Goal: Information Seeking & Learning: Learn about a topic

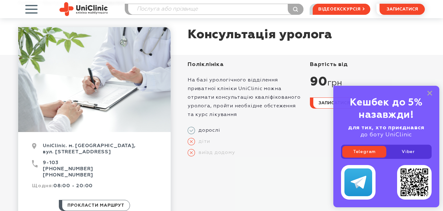
scroll to position [45, 0]
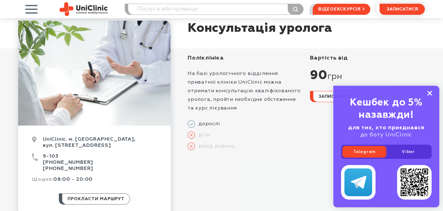
click at [430, 94] on rect at bounding box center [429, 93] width 5 height 5
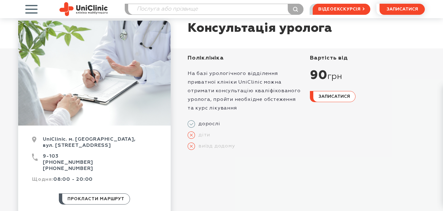
click at [324, 74] on div "90 грн" at bounding box center [367, 75] width 115 height 15
click at [304, 74] on div "вартість від 90 грн записатися" at bounding box center [363, 104] width 122 height 99
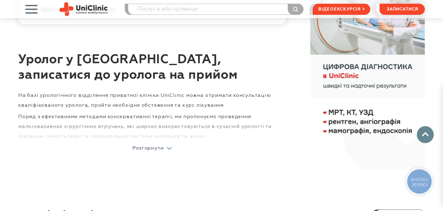
scroll to position [411, 0]
click at [146, 148] on p "Розгорнути" at bounding box center [147, 147] width 31 height 5
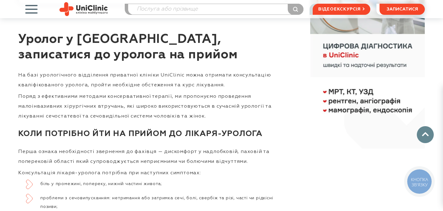
scroll to position [434, 0]
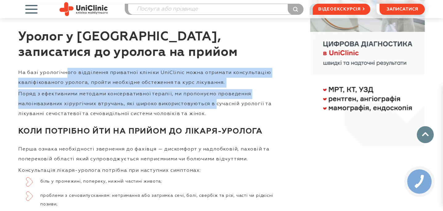
drag, startPoint x: 67, startPoint y: 73, endPoint x: 210, endPoint y: 105, distance: 146.0
click at [99, 90] on p "Поряд з ефективними методами консервативної терапії, ми пропонуємо проведення м…" at bounding box center [152, 104] width 268 height 30
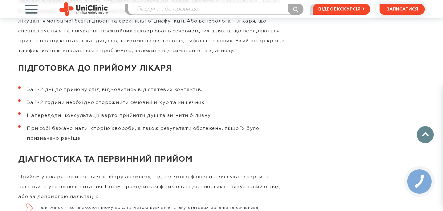
scroll to position [1069, 0]
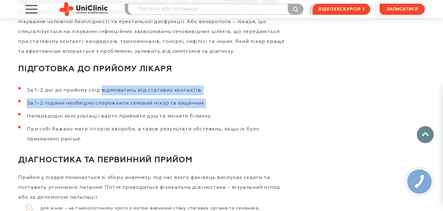
drag, startPoint x: 99, startPoint y: 91, endPoint x: 174, endPoint y: 107, distance: 76.8
click at [174, 107] on ol "За 1-2 дні до прийому слід відмовитись від статевих контактів. За 1-2 години не…" at bounding box center [152, 114] width 268 height 59
click at [132, 110] on ol "За 1-2 дні до прийому слід відмовитись від статевих контактів. За 1-2 години не…" at bounding box center [152, 114] width 268 height 59
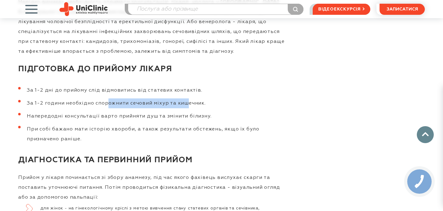
drag, startPoint x: 107, startPoint y: 100, endPoint x: 183, endPoint y: 101, distance: 76.4
click at [183, 101] on li "За 1-2 години необхідно спорожнити сечовий міхур та кишечник." at bounding box center [152, 103] width 268 height 10
click at [195, 101] on li "За 1-2 години необхідно спорожнити сечовий міхур та кишечник." at bounding box center [152, 103] width 268 height 10
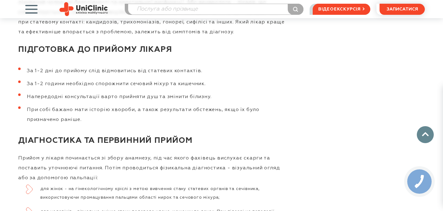
scroll to position [1095, 0]
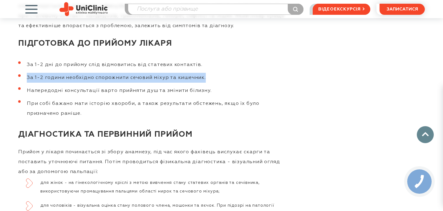
drag, startPoint x: 27, startPoint y: 78, endPoint x: 230, endPoint y: 78, distance: 203.3
click at [231, 79] on li "За 1-2 години необхідно спорожнити сечовий міхур та кишечник." at bounding box center [152, 78] width 268 height 10
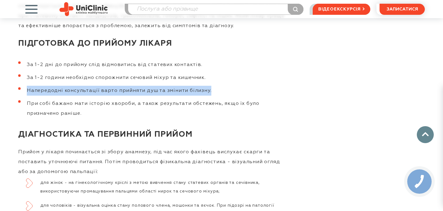
drag, startPoint x: 26, startPoint y: 90, endPoint x: 276, endPoint y: 91, distance: 249.8
click at [276, 91] on li "Напередодні консультації варто прийняти душ та змінити білизну." at bounding box center [152, 91] width 268 height 10
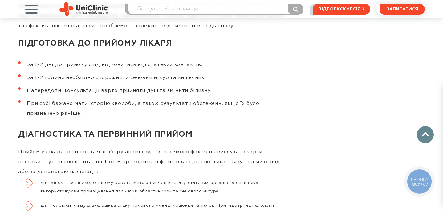
click at [48, 102] on li "При собі бажано мати історію хвороби, а також результати обстежень, якщо їх бул…" at bounding box center [152, 109] width 268 height 20
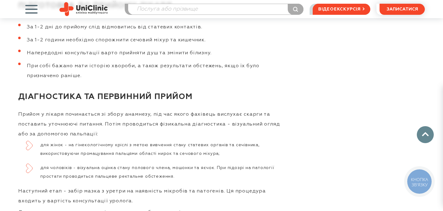
scroll to position [1146, 0]
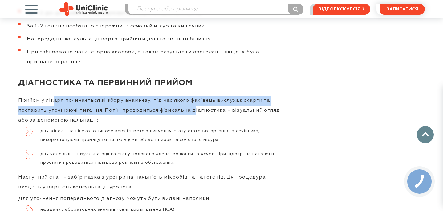
drag, startPoint x: 54, startPoint y: 100, endPoint x: 188, endPoint y: 109, distance: 134.6
click at [188, 109] on p "Прийом у лікаря починається зі збору анамнезу, під час якого фахівець вислухає …" at bounding box center [152, 110] width 268 height 30
click at [107, 121] on p "Прийом у лікаря починається зі збору анамнезу, під час якого фахівець вислухає …" at bounding box center [152, 110] width 268 height 30
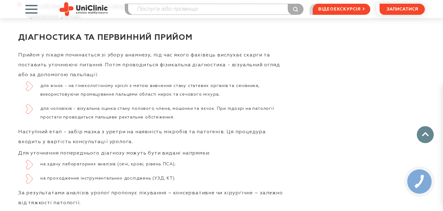
scroll to position [1190, 0]
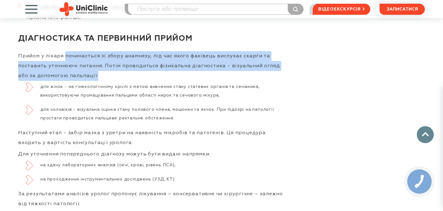
drag, startPoint x: 64, startPoint y: 56, endPoint x: 105, endPoint y: 78, distance: 46.3
click at [105, 78] on p "Прийом у лікаря починається зі збору анамнезу, під час якого фахівець вислухає …" at bounding box center [152, 66] width 268 height 30
click at [83, 78] on p "Прийом у лікаря починається зі збору анамнезу, під час якого фахівець вислухає …" at bounding box center [152, 66] width 268 height 30
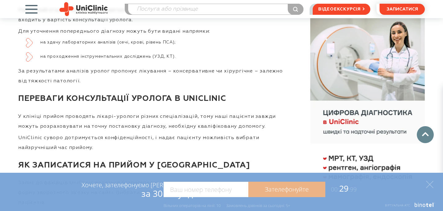
scroll to position [1312, 0]
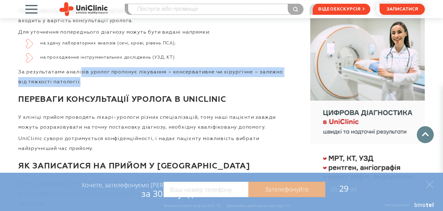
drag, startPoint x: 79, startPoint y: 70, endPoint x: 144, endPoint y: 86, distance: 67.4
click at [144, 86] on p "За результатами аналізів уролог пропонує лікування – консервативне чи хірургічн…" at bounding box center [152, 77] width 268 height 20
click at [123, 79] on p "За результатами аналізів уролог пропонує лікування – консервативне чи хірургічн…" at bounding box center [152, 77] width 268 height 20
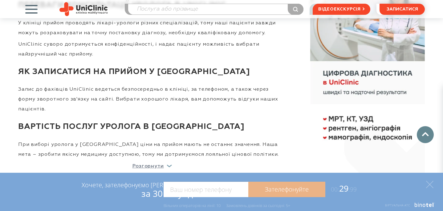
scroll to position [1406, 0]
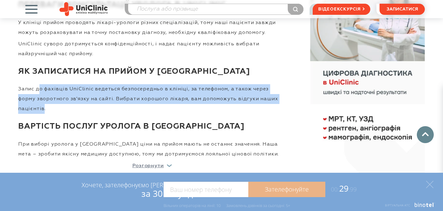
drag, startPoint x: 40, startPoint y: 87, endPoint x: 275, endPoint y: 93, distance: 235.7
click at [275, 93] on p "Запис до фахівців UniClinic ведеться безпосередньо в клініці, за телефоном, а т…" at bounding box center [152, 99] width 268 height 30
click at [199, 88] on p "Запис до фахівців UniClinic ведеться безпосередньо в клініці, за телефоном, а т…" at bounding box center [152, 99] width 268 height 30
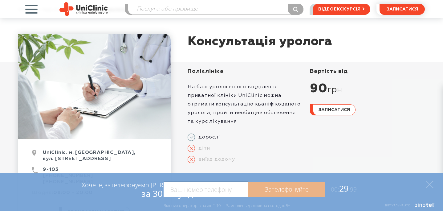
scroll to position [51, 0]
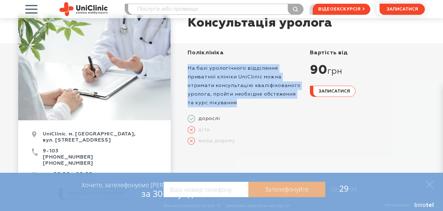
drag, startPoint x: 188, startPoint y: 66, endPoint x: 247, endPoint y: 102, distance: 69.9
click at [247, 102] on p "На базі урологічного відділення приватної клініки UniClinic можна отримати конс…" at bounding box center [245, 85] width 115 height 43
click at [202, 51] on div "Поліклініка" at bounding box center [245, 52] width 115 height 7
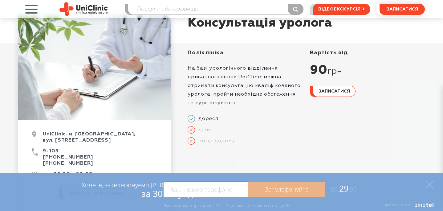
click at [202, 51] on div "Поліклініка" at bounding box center [245, 52] width 115 height 7
click at [208, 58] on div "На базі урологічного відділення приватної клініки UniClinic можна отримати конс…" at bounding box center [245, 81] width 115 height 51
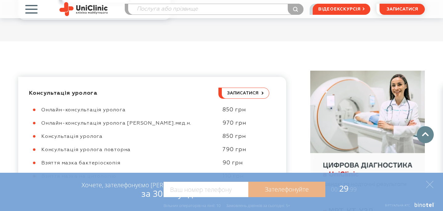
scroll to position [285, 0]
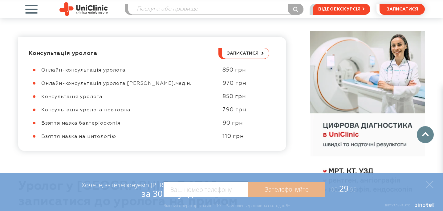
drag, startPoint x: 162, startPoint y: 69, endPoint x: 181, endPoint y: 137, distance: 70.6
click at [181, 138] on div "Онлайн-консультація уролога 850 грн Онлайн-консультація уролога к.мед.н. 970 гр…" at bounding box center [149, 103] width 240 height 73
click at [181, 137] on div "Взяття мазка на цитологію" at bounding box center [128, 136] width 175 height 6
drag, startPoint x: 175, startPoint y: 66, endPoint x: 180, endPoint y: 139, distance: 72.8
click at [180, 139] on div "Консультація уролога записатися Онлайн-консультація уролога 850 грн Онлайн-конс…" at bounding box center [152, 94] width 268 height 114
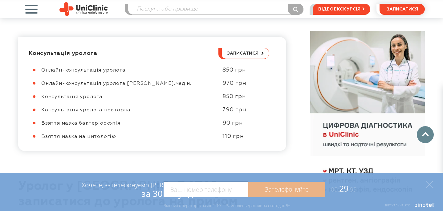
click at [179, 138] on div "Взяття мазка на цитологію" at bounding box center [128, 136] width 175 height 6
drag, startPoint x: 184, startPoint y: 46, endPoint x: 184, endPoint y: 139, distance: 93.3
click at [184, 139] on div "Консультація уролога записатися Онлайн-консультація уролога 850 грн Онлайн-конс…" at bounding box center [152, 94] width 268 height 114
click at [184, 139] on div "Взяття мазка на цитологію" at bounding box center [128, 136] width 175 height 6
click at [228, 109] on div "790 грн" at bounding box center [242, 109] width 53 height 7
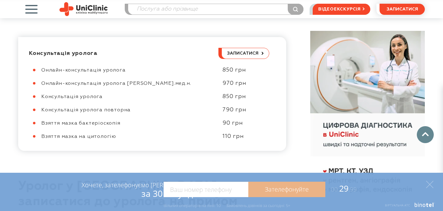
click at [228, 109] on div "790 грн" at bounding box center [242, 109] width 53 height 7
click at [229, 82] on div "970 грн" at bounding box center [242, 83] width 53 height 7
click at [228, 105] on div "Онлайн-консультація уролога 850 грн Онлайн-консультація уролога к.мед.н. 970 гр…" at bounding box center [149, 103] width 240 height 73
click at [92, 96] on span "Консультація уролога" at bounding box center [71, 96] width 61 height 5
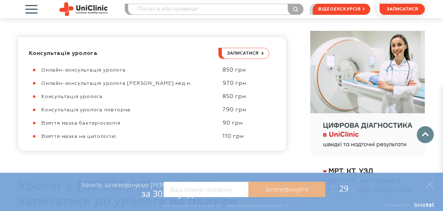
click at [92, 96] on span "Консультація уролога" at bounding box center [71, 96] width 61 height 5
click at [71, 120] on div "Взяття мазка бактеріоскопія" at bounding box center [128, 123] width 175 height 6
click at [70, 121] on span "Взяття мазка бактеріоскопія" at bounding box center [80, 123] width 79 height 5
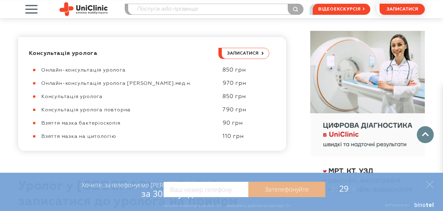
click at [52, 84] on span "Онлайн-консультація уролога [PERSON_NAME].мед.н." at bounding box center [116, 83] width 150 height 5
click at [97, 98] on span "Консультація уролога" at bounding box center [71, 96] width 61 height 5
click at [120, 110] on span "Консультація уролога повторна" at bounding box center [85, 109] width 89 height 5
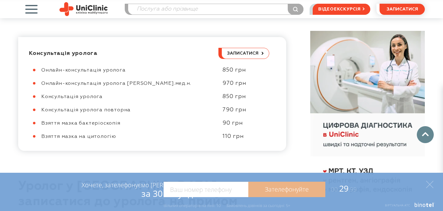
click at [156, 110] on div "Консультація уролога повторна" at bounding box center [128, 110] width 175 height 6
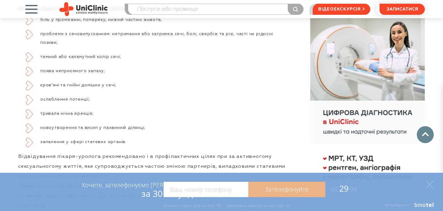
scroll to position [596, 0]
click at [76, 97] on li "ослаблення потенції;" at bounding box center [156, 98] width 260 height 9
click at [63, 127] on li "новоутворення та висип у пахвинній ділянці;" at bounding box center [156, 127] width 260 height 9
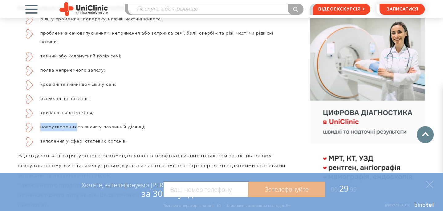
click at [63, 127] on li "новоутворення та висип у пахвинній ділянці;" at bounding box center [156, 127] width 260 height 9
click at [93, 141] on li "запалення у сфері статевих органів." at bounding box center [156, 141] width 260 height 9
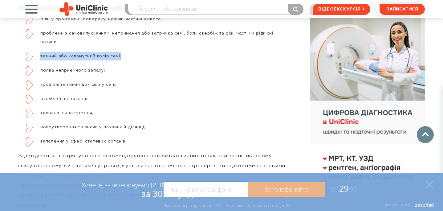
click at [127, 51] on ul "біль у промежині, попереку, нижній частині живота; проблеми з сечовипусканням: …" at bounding box center [152, 80] width 268 height 131
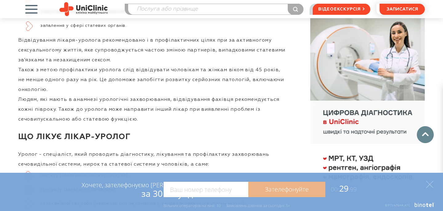
scroll to position [729, 0]
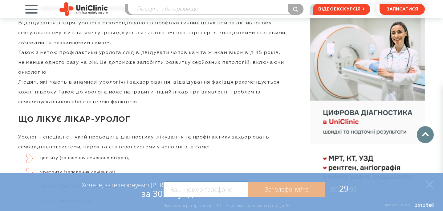
click at [127, 118] on h3 "Що лікує лікар-уролог" at bounding box center [152, 119] width 268 height 22
click at [123, 119] on h3 "Що лікує лікар-уролог" at bounding box center [152, 119] width 268 height 22
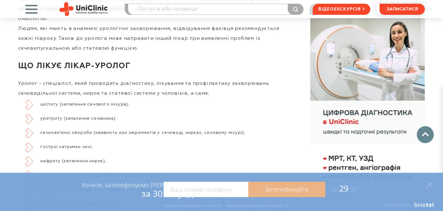
click at [123, 119] on li "уретриту (запалення сечівника);" at bounding box center [156, 118] width 260 height 9
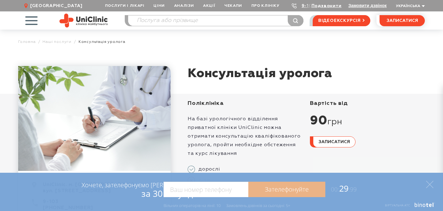
scroll to position [0, 0]
click at [56, 41] on link "Наші послуги" at bounding box center [56, 41] width 29 height 5
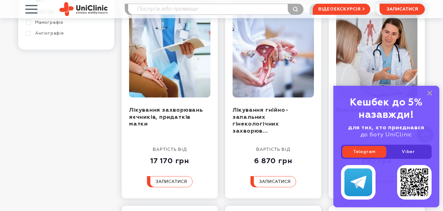
scroll to position [507, 0]
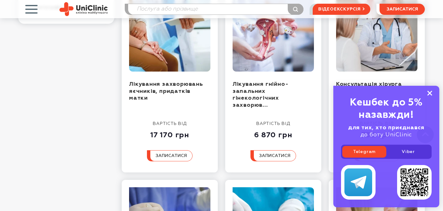
click at [428, 93] on icon at bounding box center [429, 93] width 5 height 5
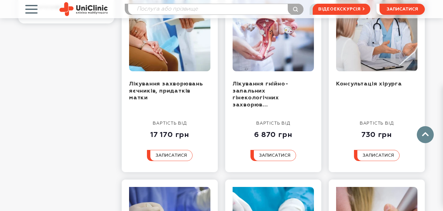
scroll to position [506, 0]
